Goal: Transaction & Acquisition: Complete application form

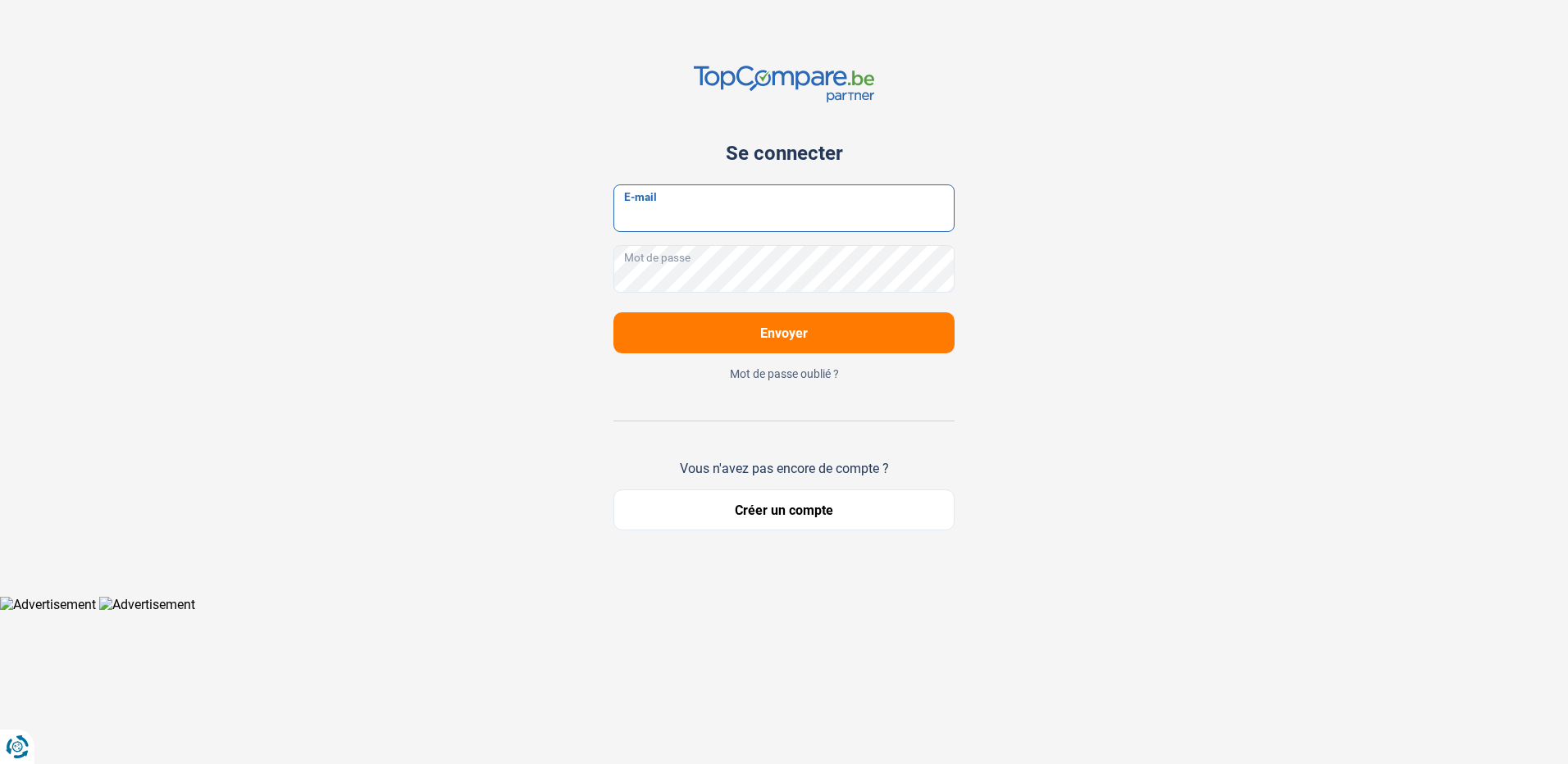
type input "info@ardiautomobile.com"
click at [701, 328] on button "Envoyer" at bounding box center [784, 333] width 341 height 41
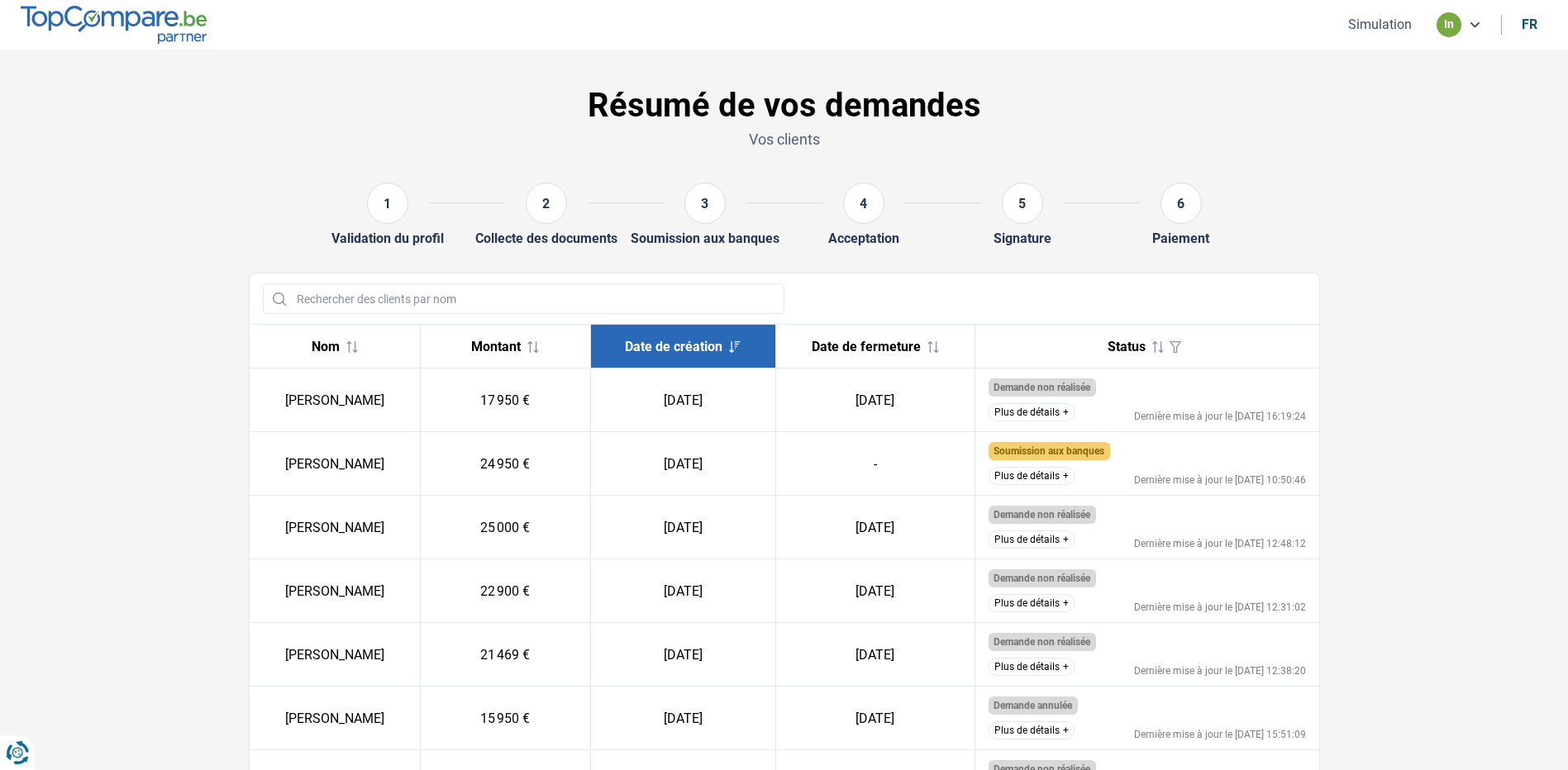
click at [1042, 472] on button "Plus de détails" at bounding box center [1031, 475] width 86 height 18
click at [1045, 476] on button "Plus de détails" at bounding box center [1031, 475] width 86 height 18
click at [129, 64] on section "Résumé de vos demandes Vos clients 1 Validation du profil 2 Collecte des docume…" at bounding box center [784, 731] width 1568 height 1364
